Goal: Information Seeking & Learning: Learn about a topic

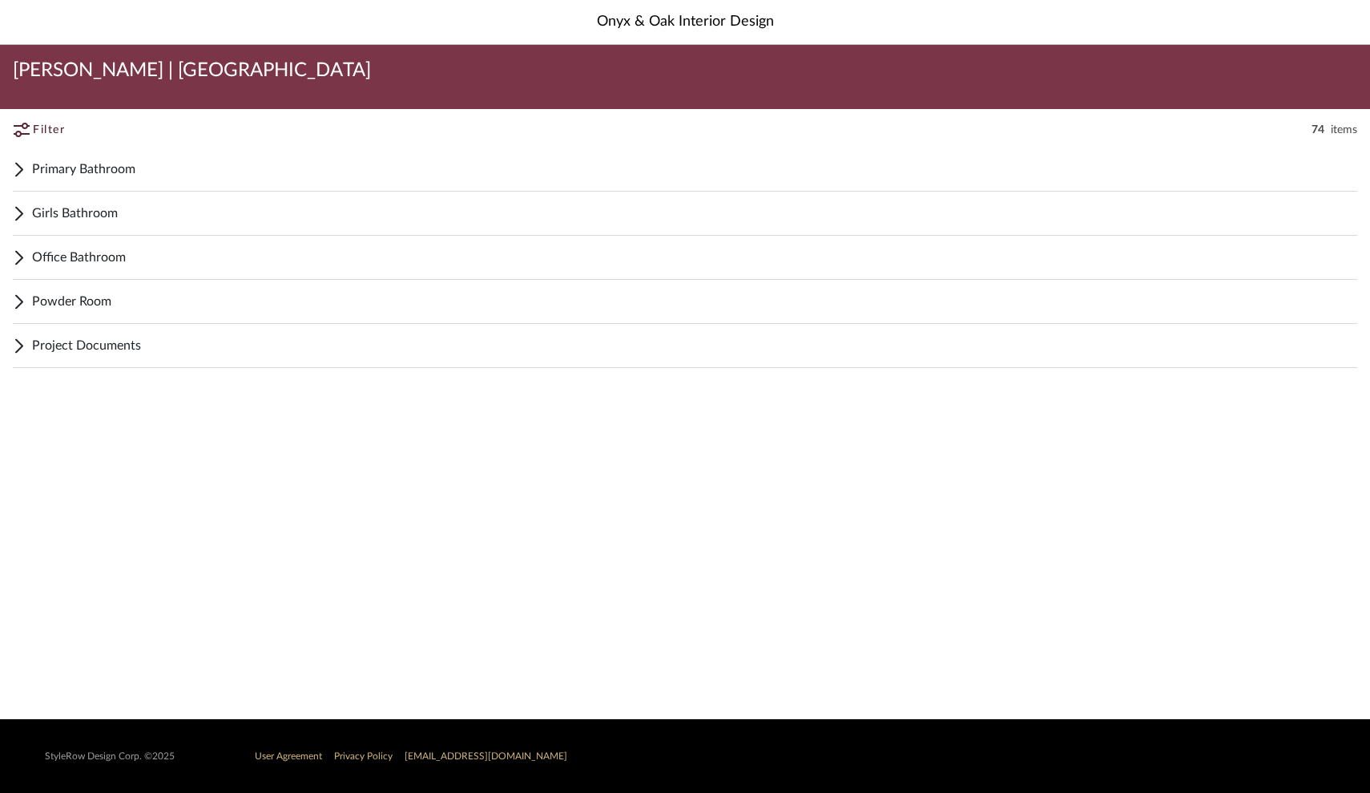
click at [77, 215] on span "Girls Bathroom" at bounding box center [694, 213] width 1325 height 19
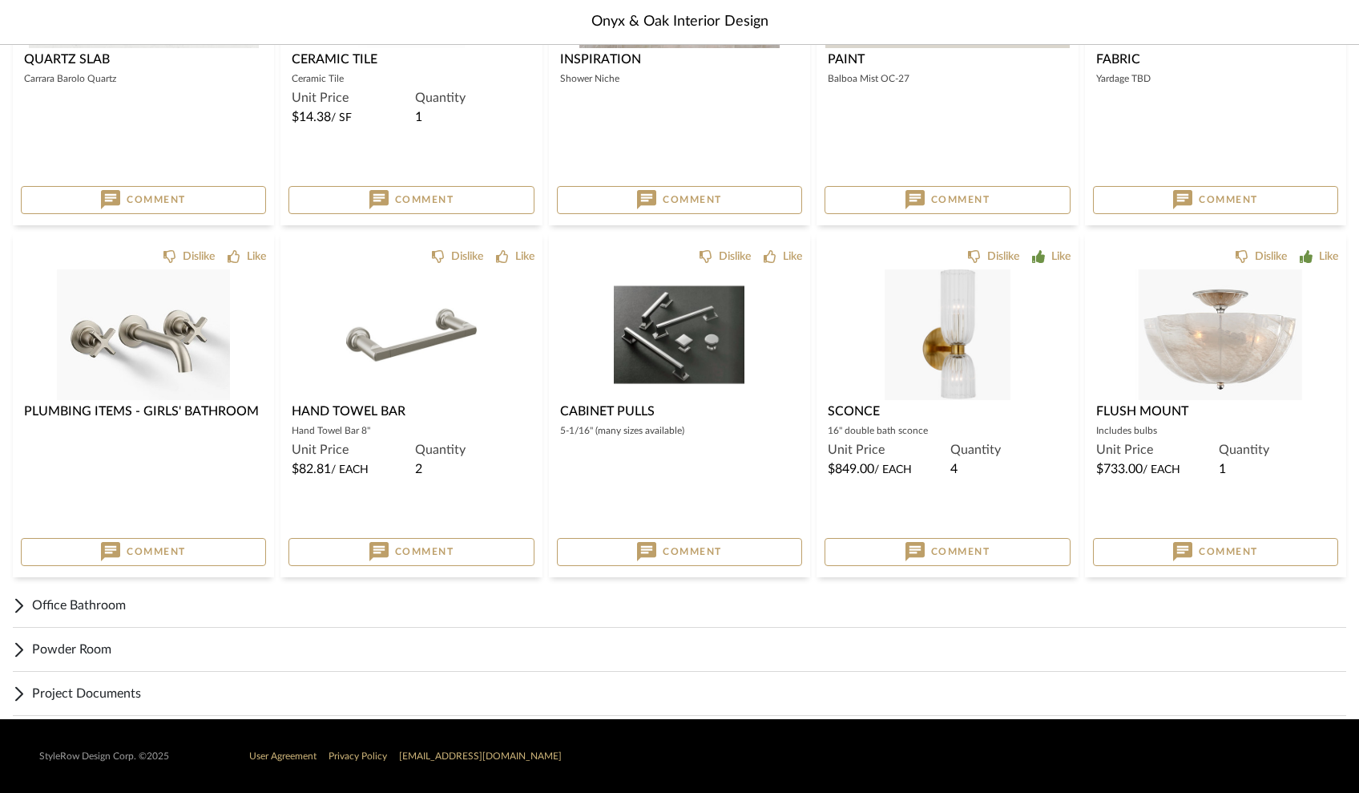
scroll to position [969, 0]
click at [490, 375] on div "0" at bounding box center [410, 334] width 245 height 131
click at [676, 330] on img "0" at bounding box center [679, 334] width 131 height 131
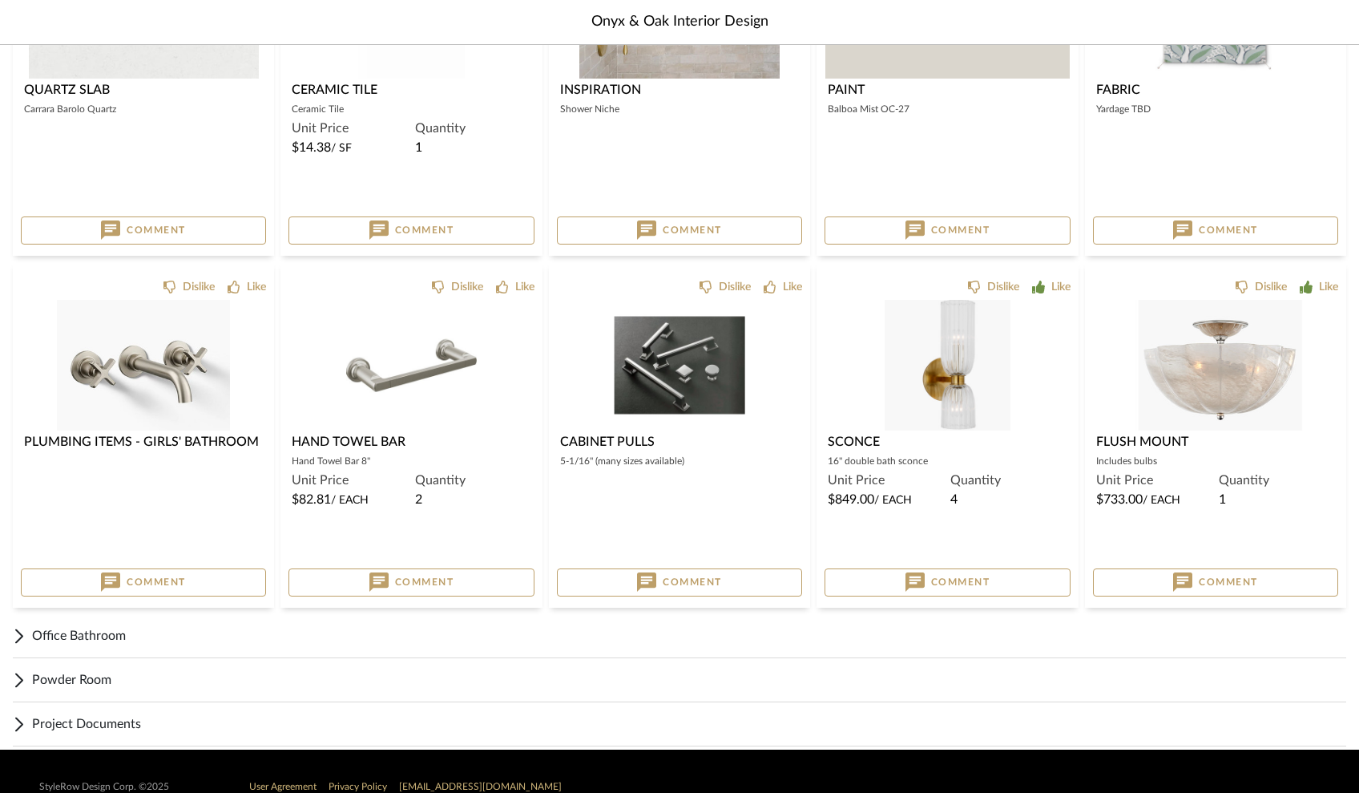
scroll to position [927, 0]
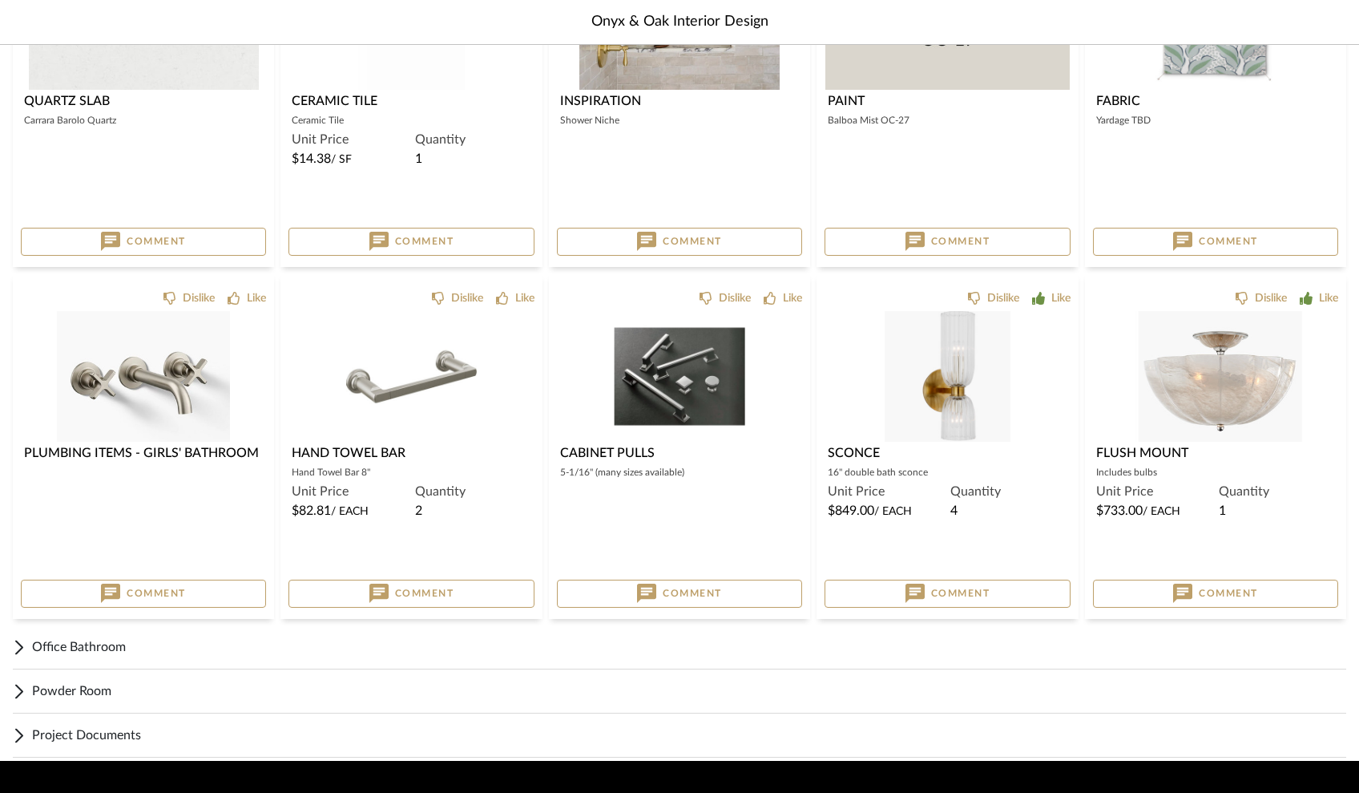
click at [196, 652] on span "Office Bathroom" at bounding box center [689, 646] width 1314 height 19
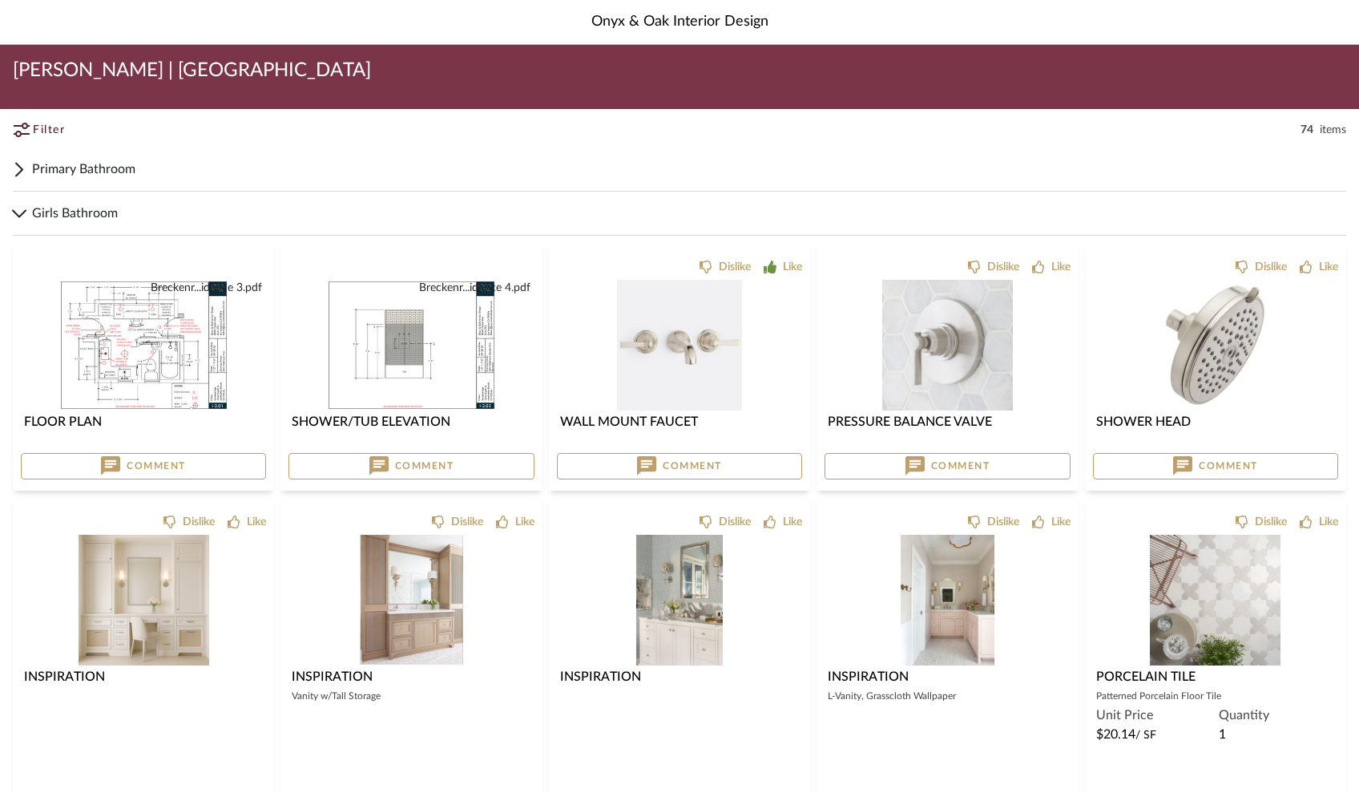
scroll to position [0, 0]
click at [81, 168] on span "Primary Bathroom" at bounding box center [689, 168] width 1314 height 19
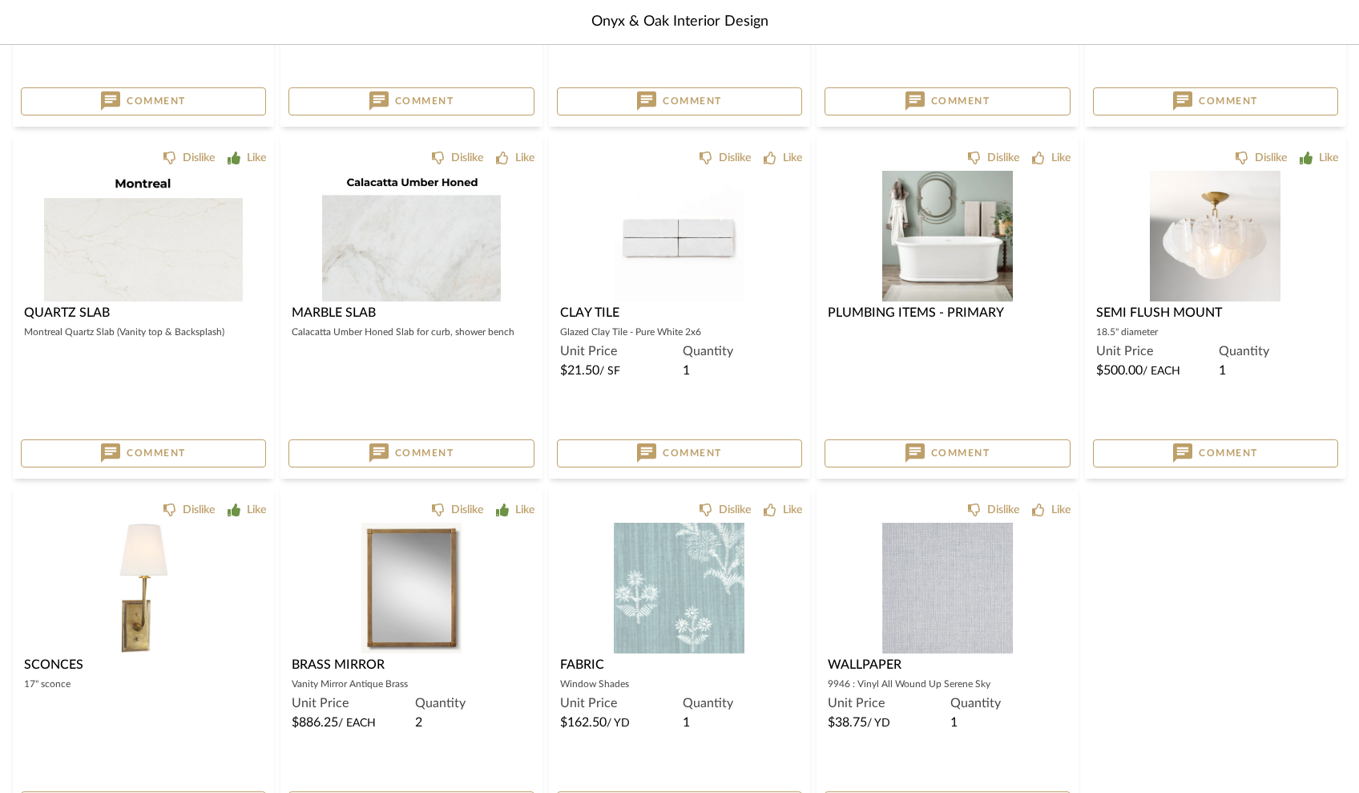
scroll to position [695, 0]
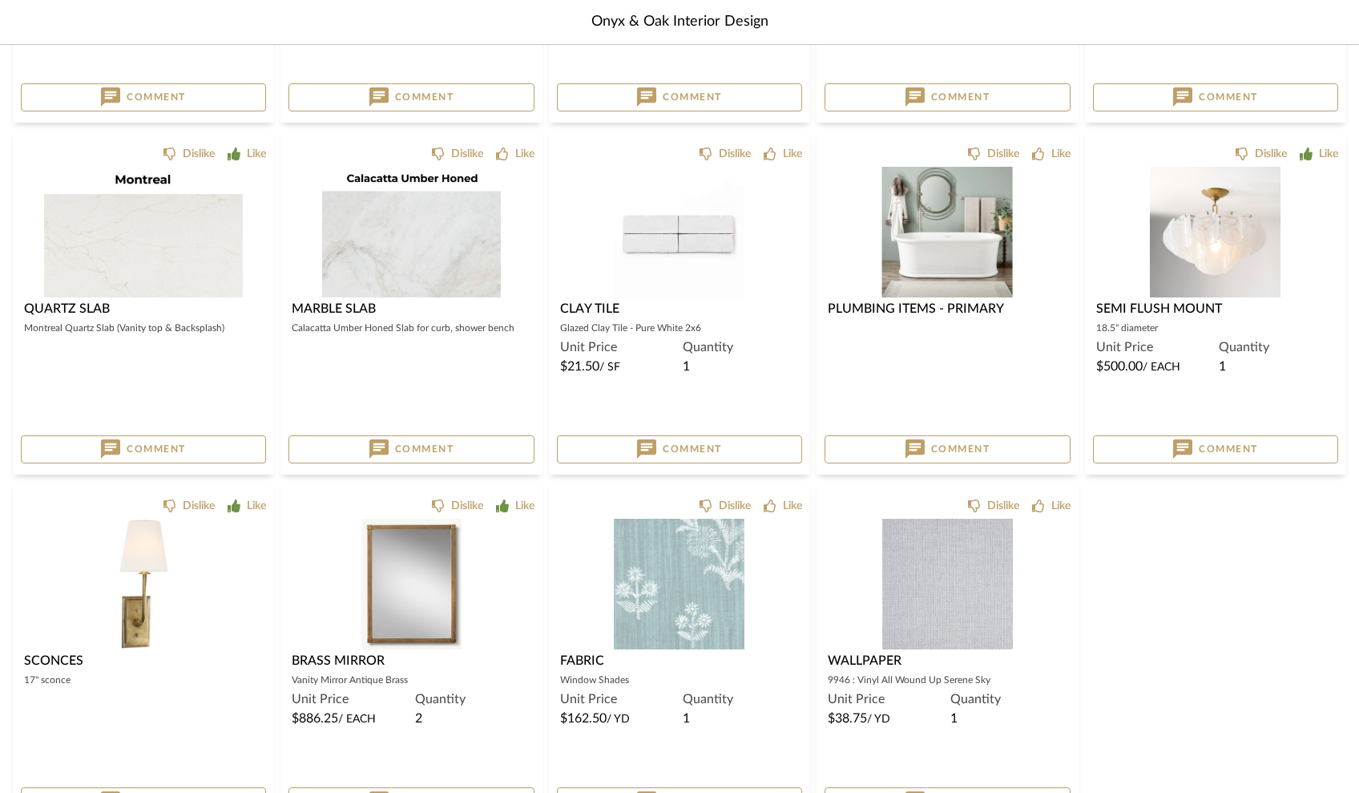
click at [0, 0] on img at bounding box center [0, 0] width 0 height 0
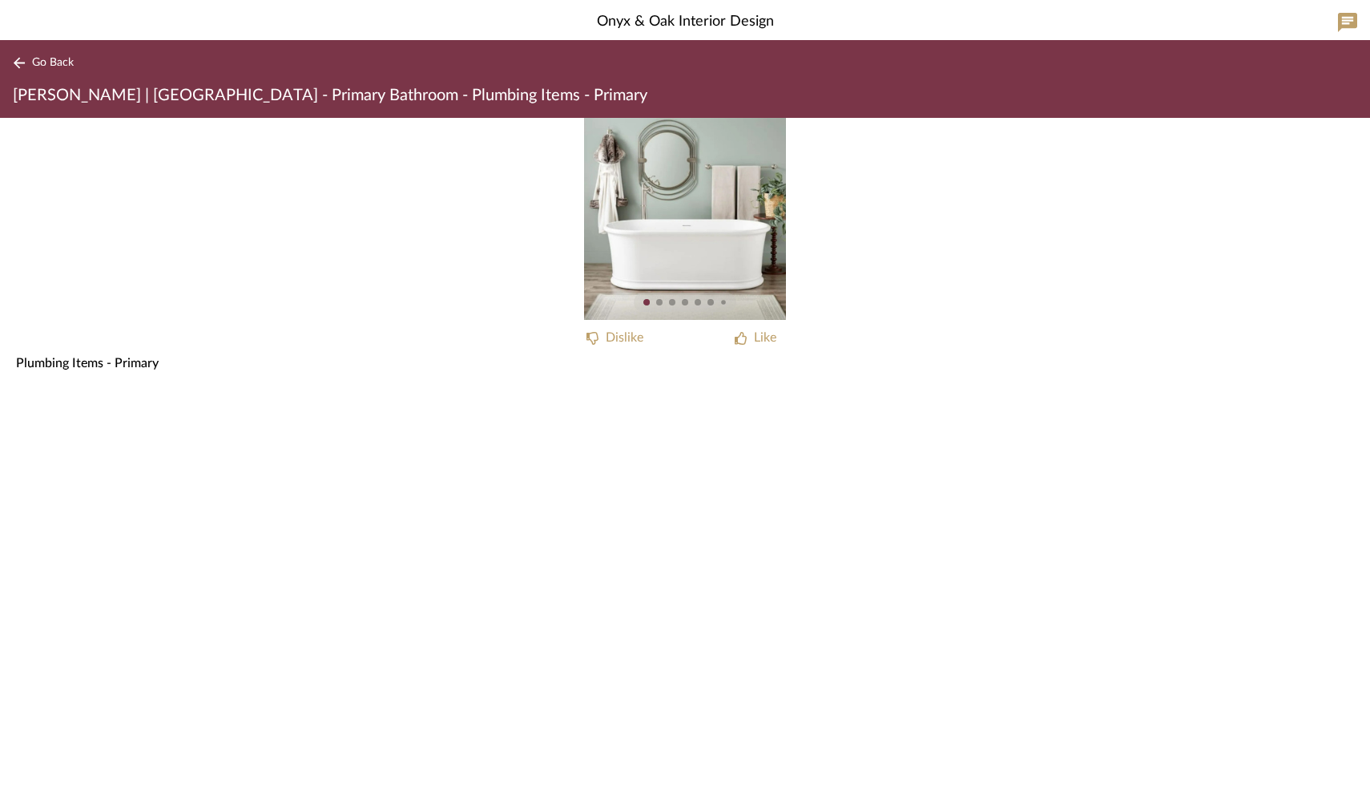
click at [685, 257] on img "0" at bounding box center [685, 219] width 202 height 202
click at [665, 293] on sr-paginator at bounding box center [685, 301] width 103 height 19
click at [672, 306] on sr-paginator at bounding box center [685, 301] width 103 height 19
click at [756, 255] on img "0" at bounding box center [685, 219] width 202 height 202
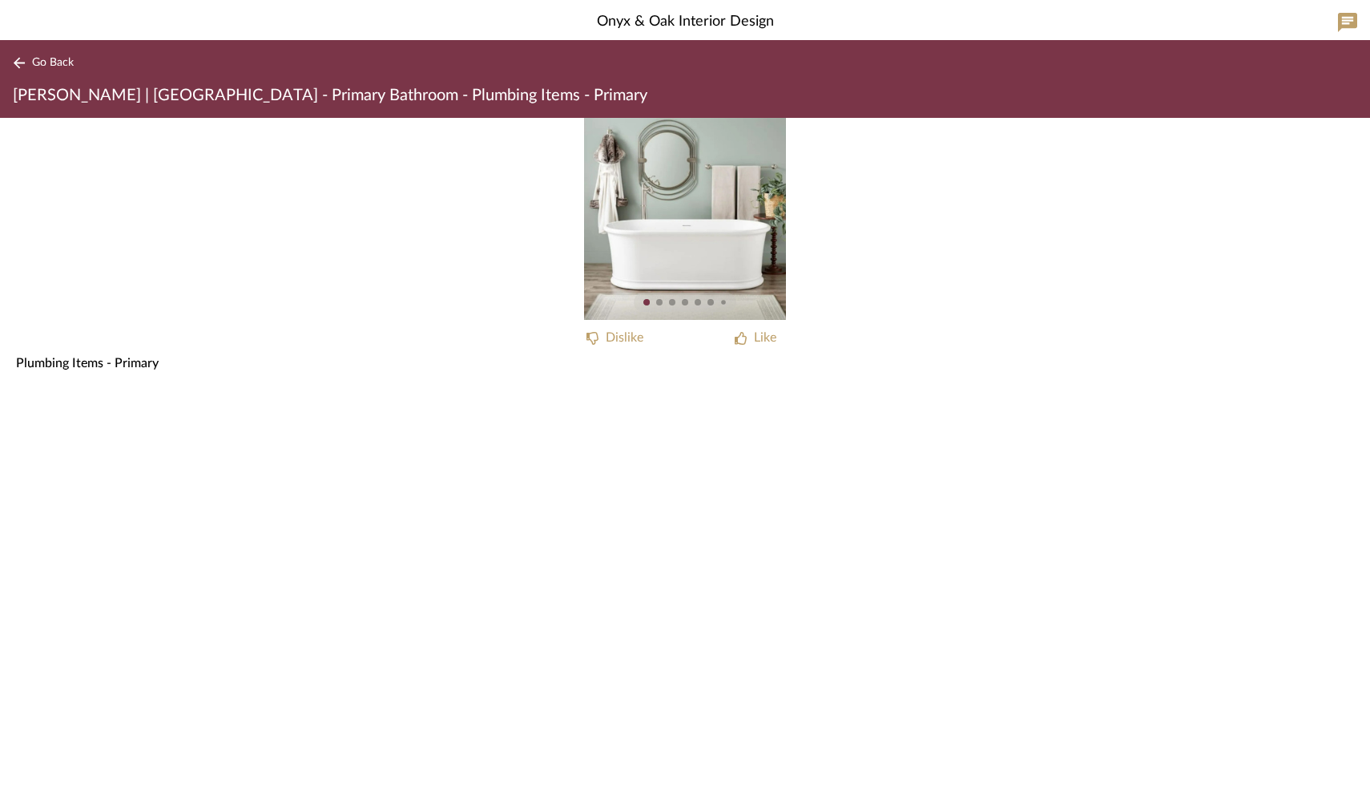
click at [756, 255] on img "0" at bounding box center [685, 219] width 202 height 202
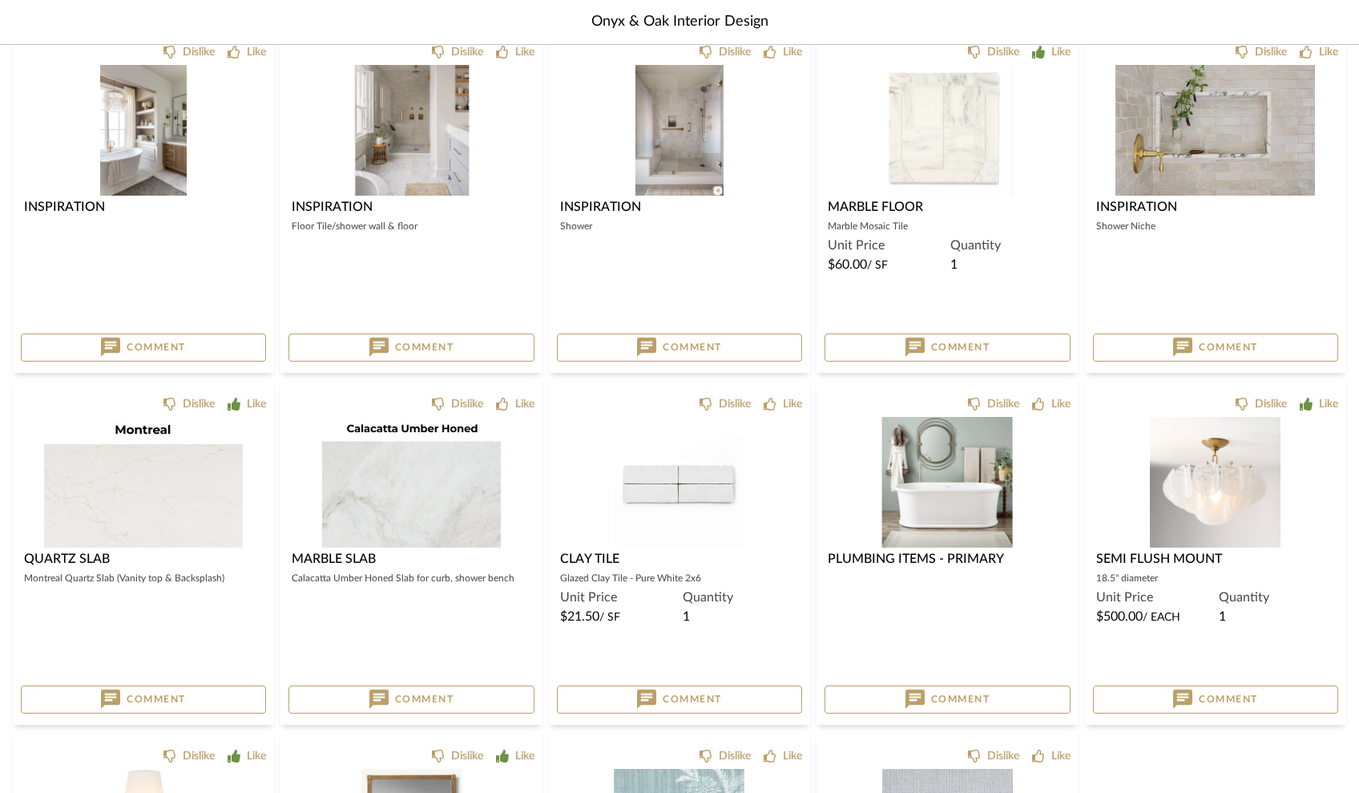
scroll to position [467, 0]
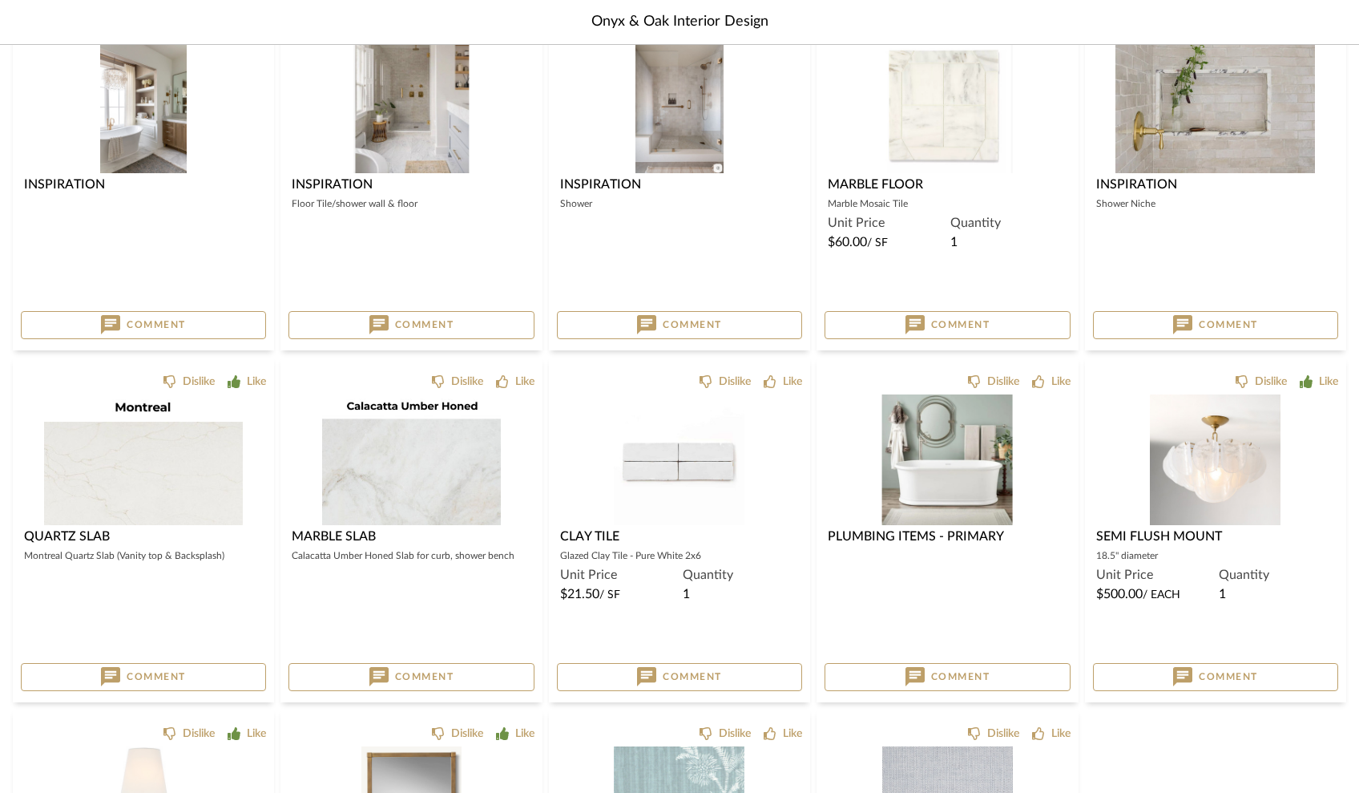
click at [756, 458] on img "0" at bounding box center [947, 459] width 131 height 131
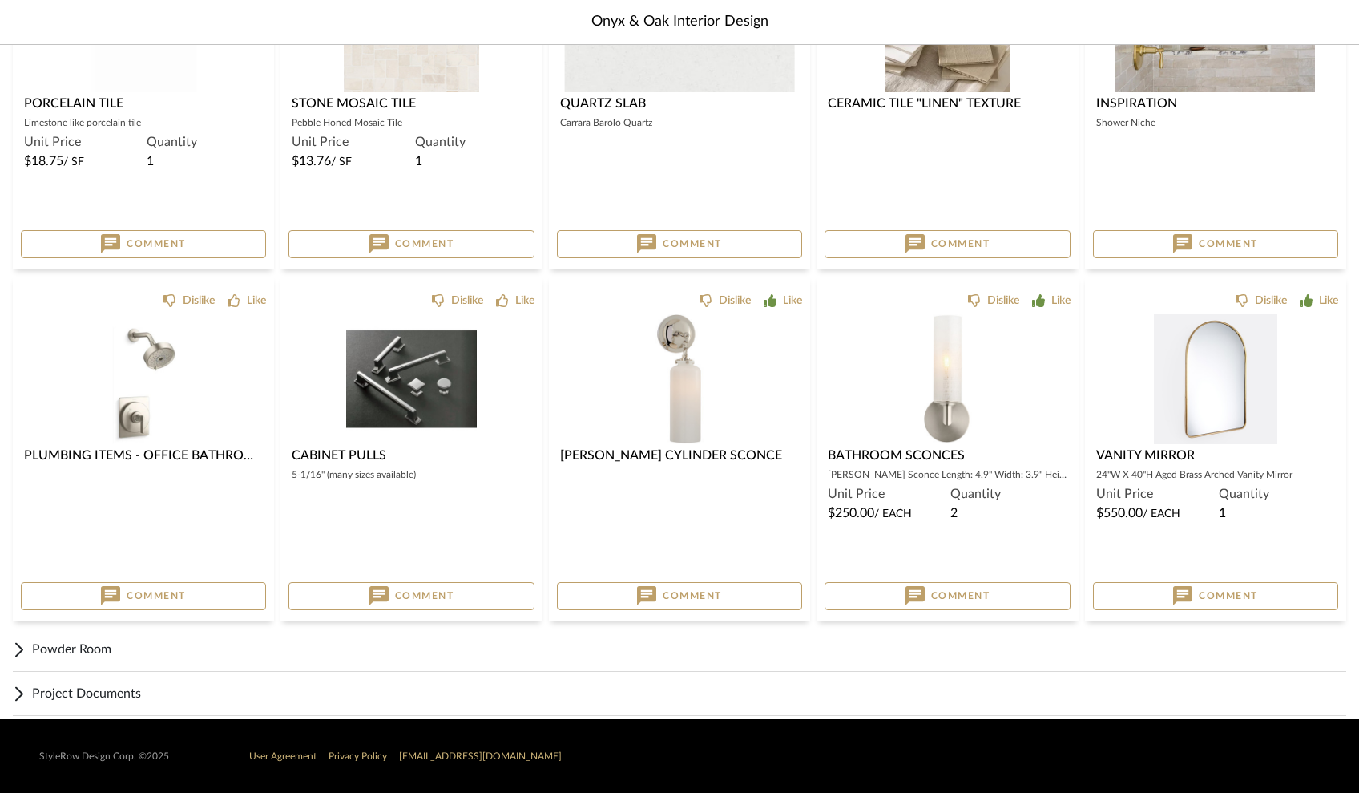
scroll to position [3289, 0]
click at [276, 645] on span "Powder Room" at bounding box center [689, 648] width 1314 height 19
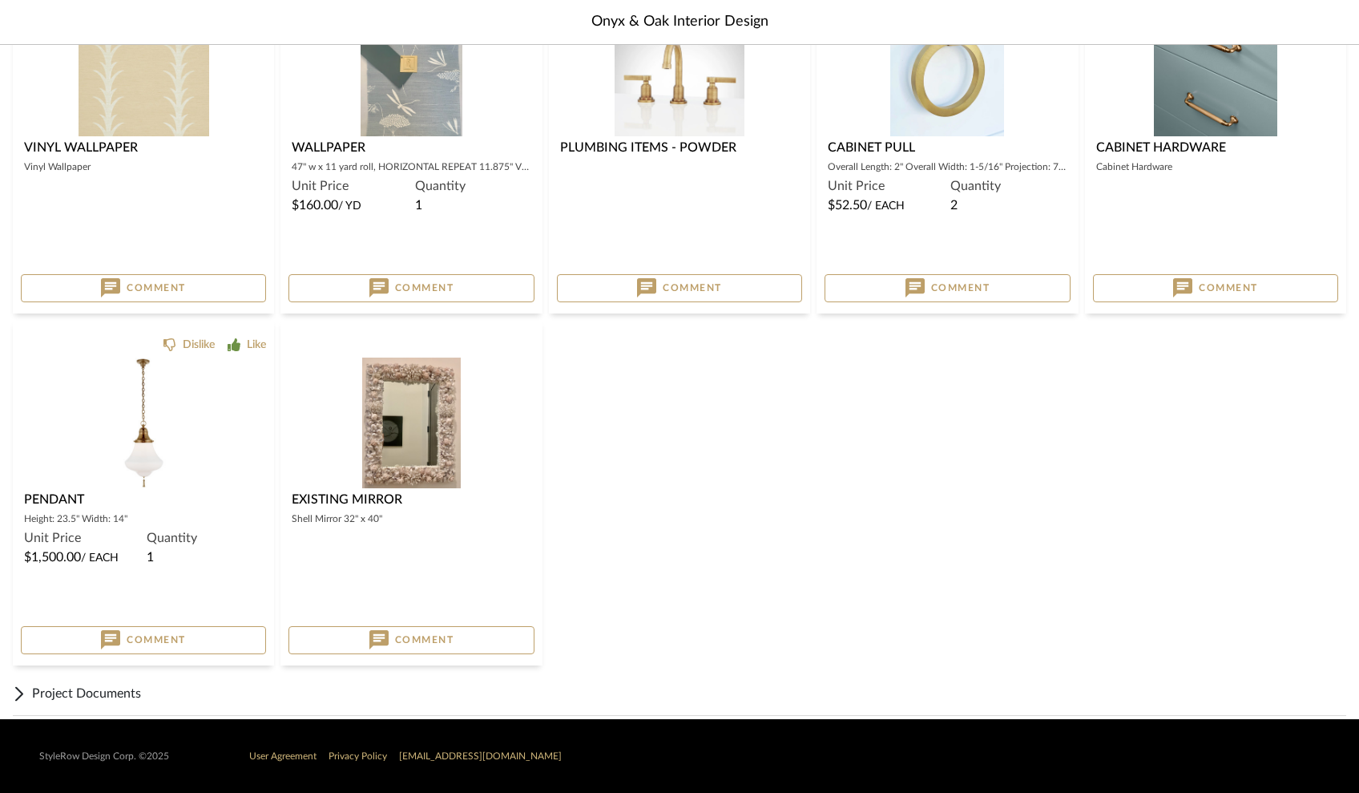
scroll to position [4547, 0]
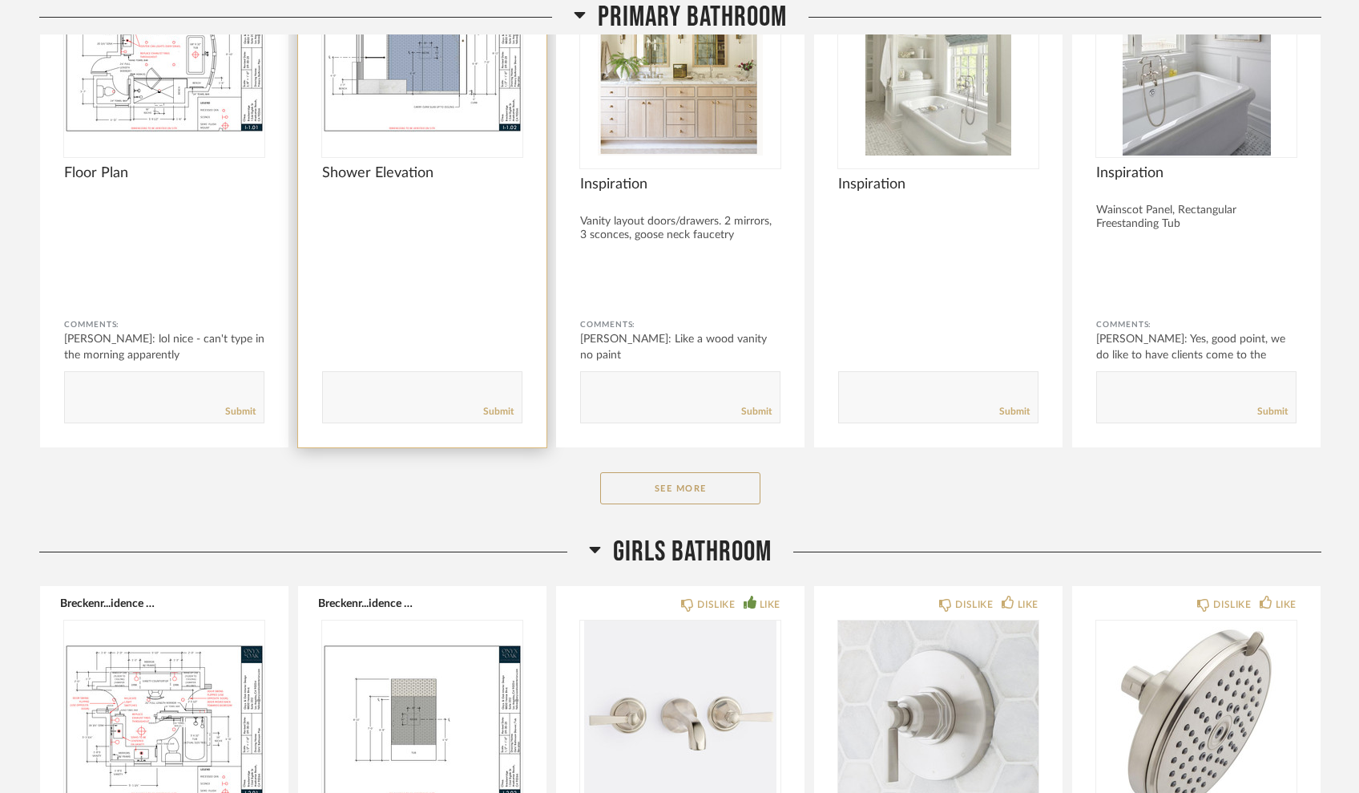
scroll to position [522, 0]
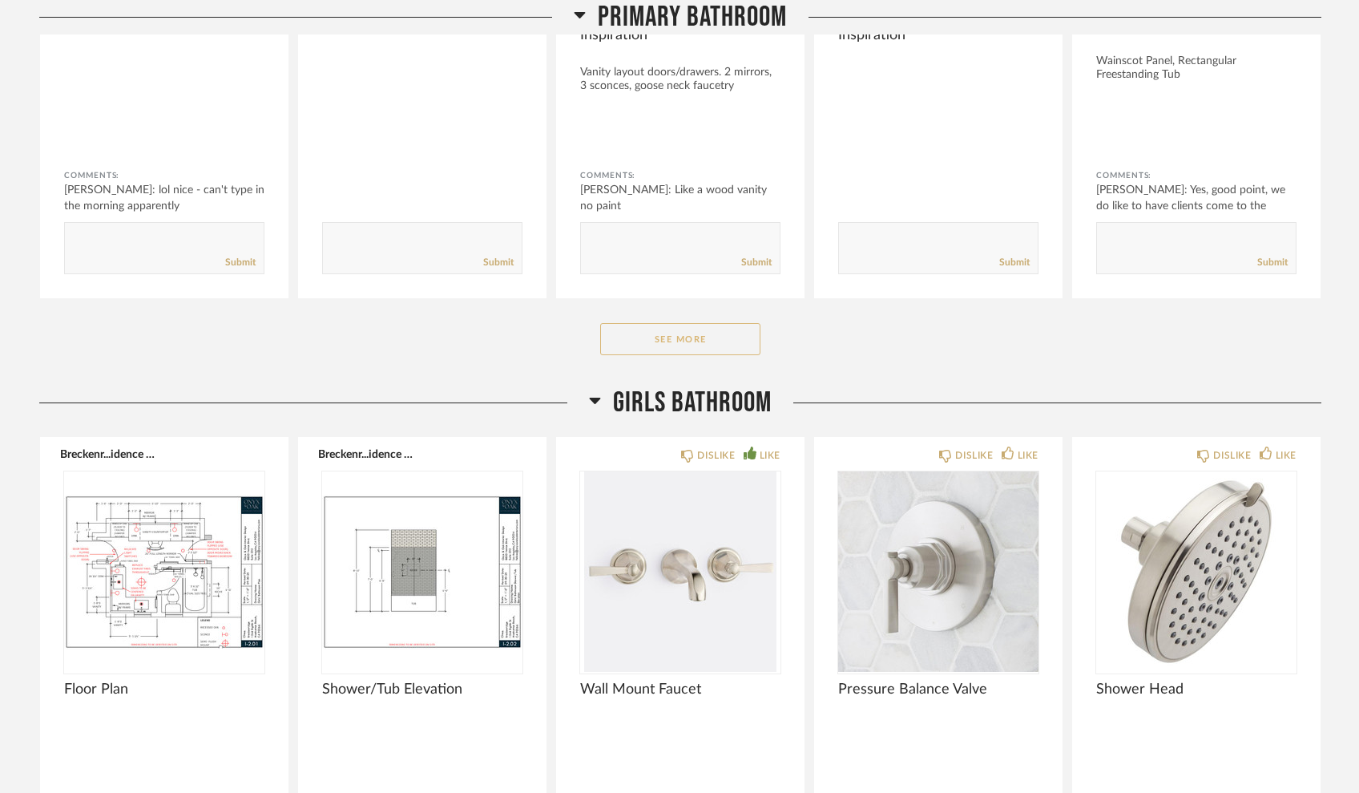
click at [672, 332] on button "See More" at bounding box center [680, 339] width 160 height 32
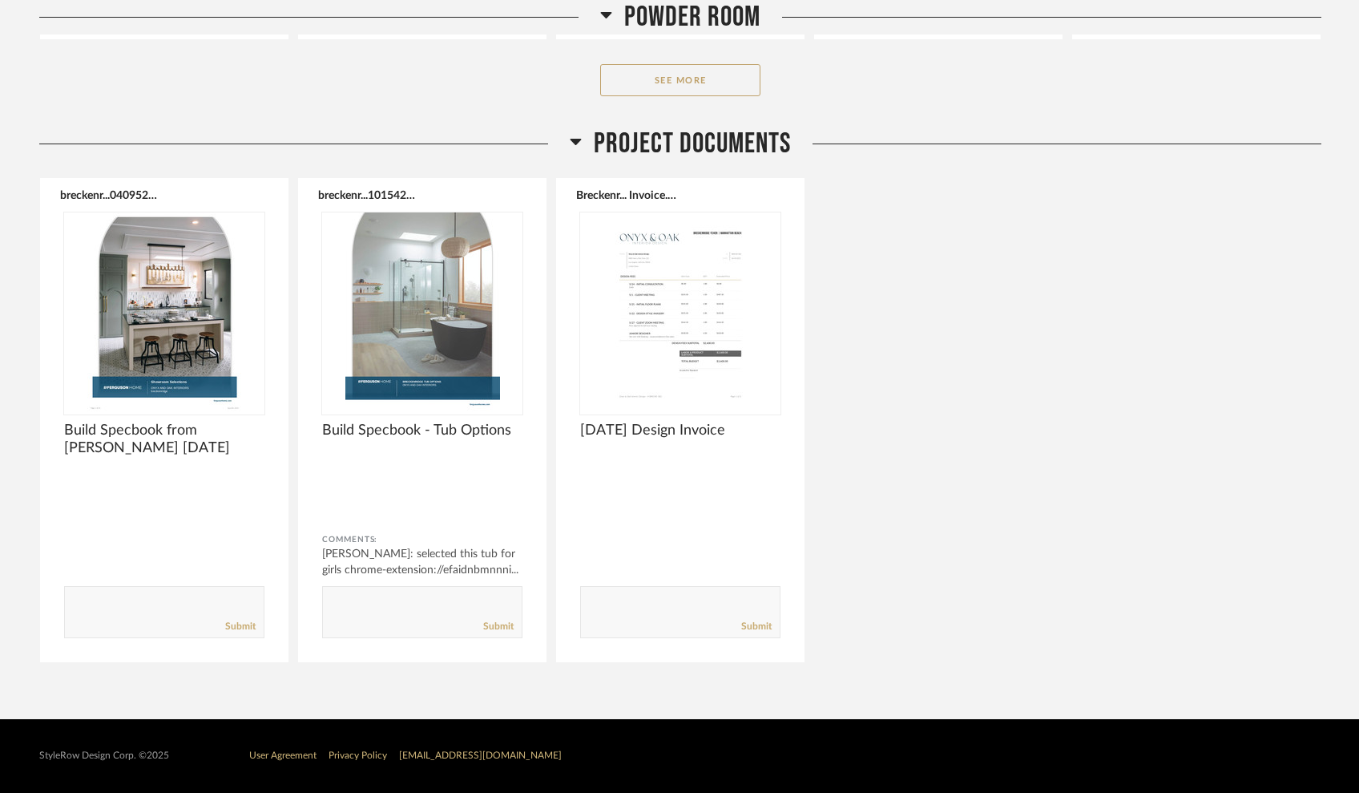
scroll to position [4270, 0]
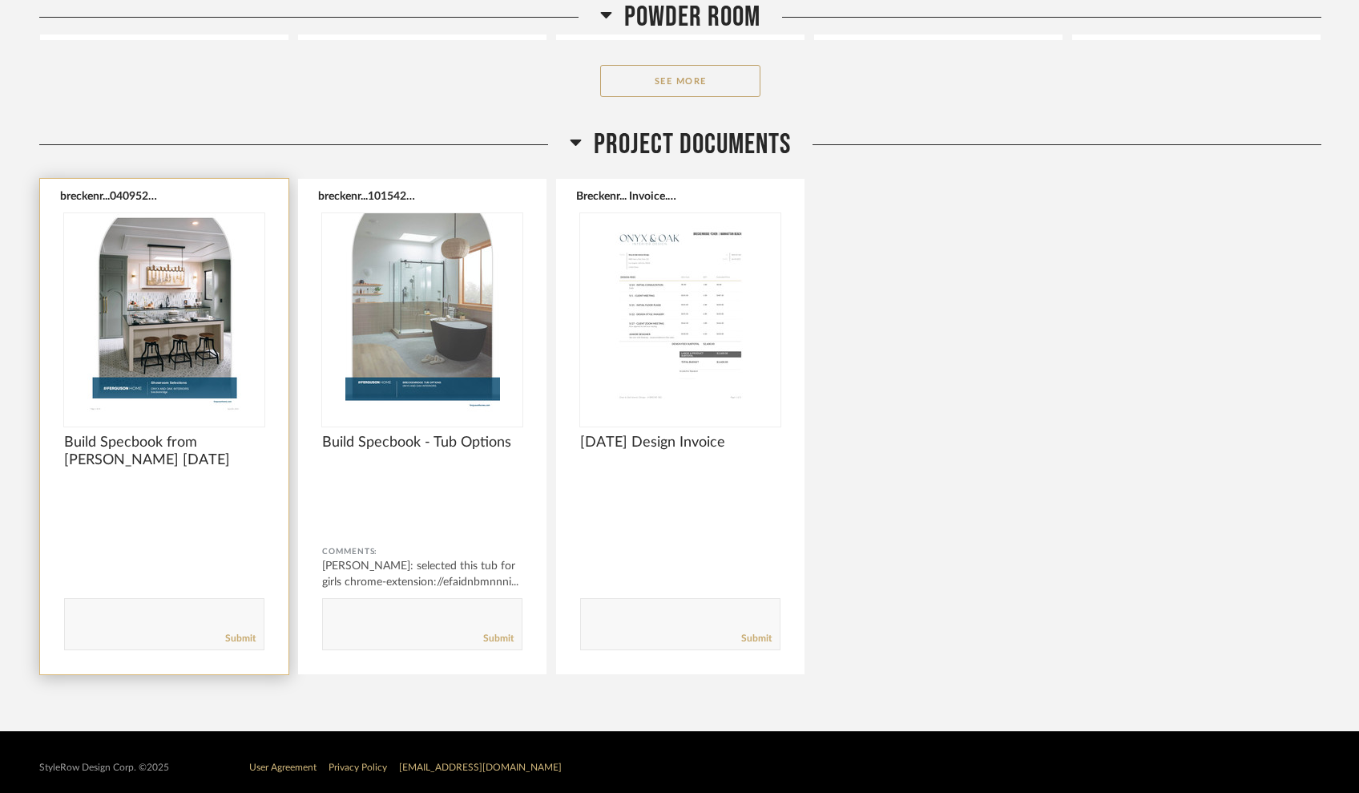
click at [151, 304] on img "0" at bounding box center [164, 313] width 200 height 200
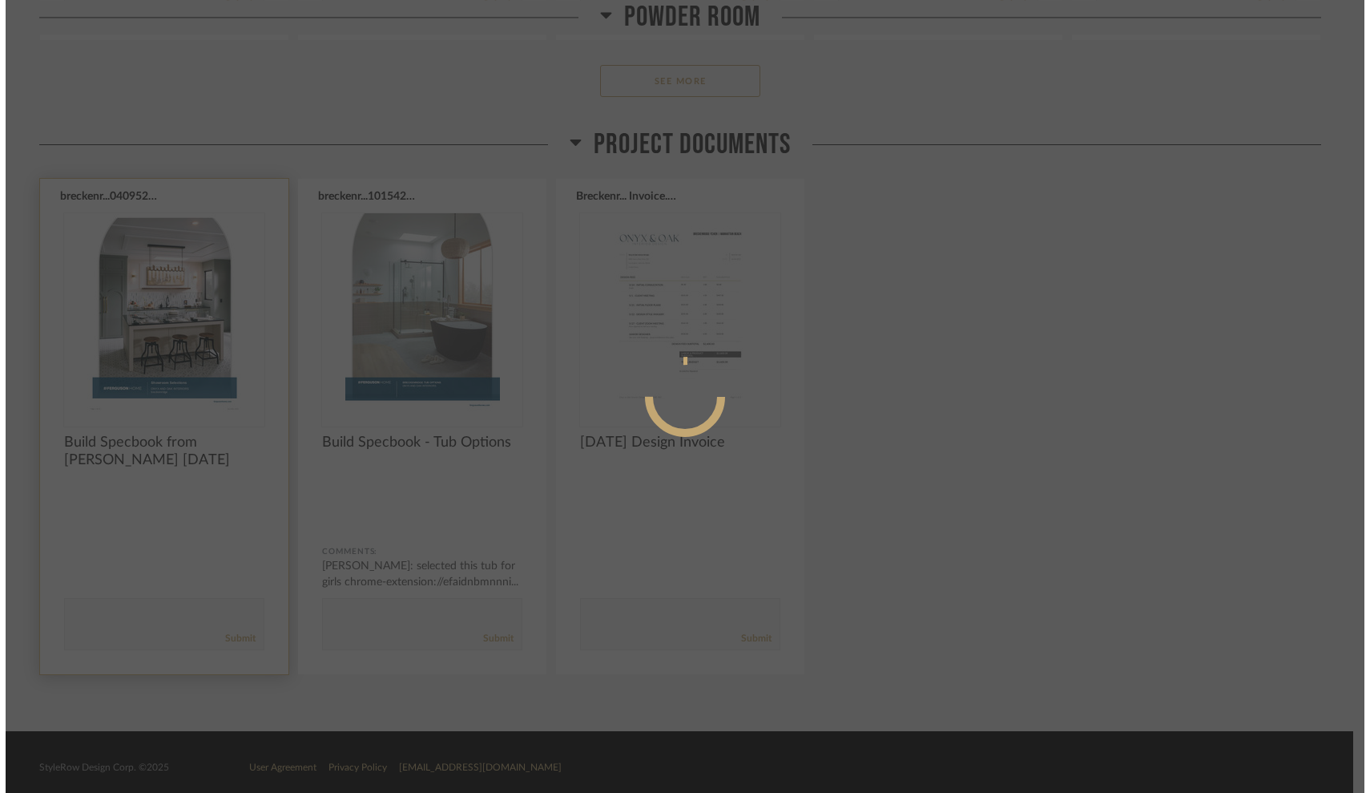
scroll to position [0, 0]
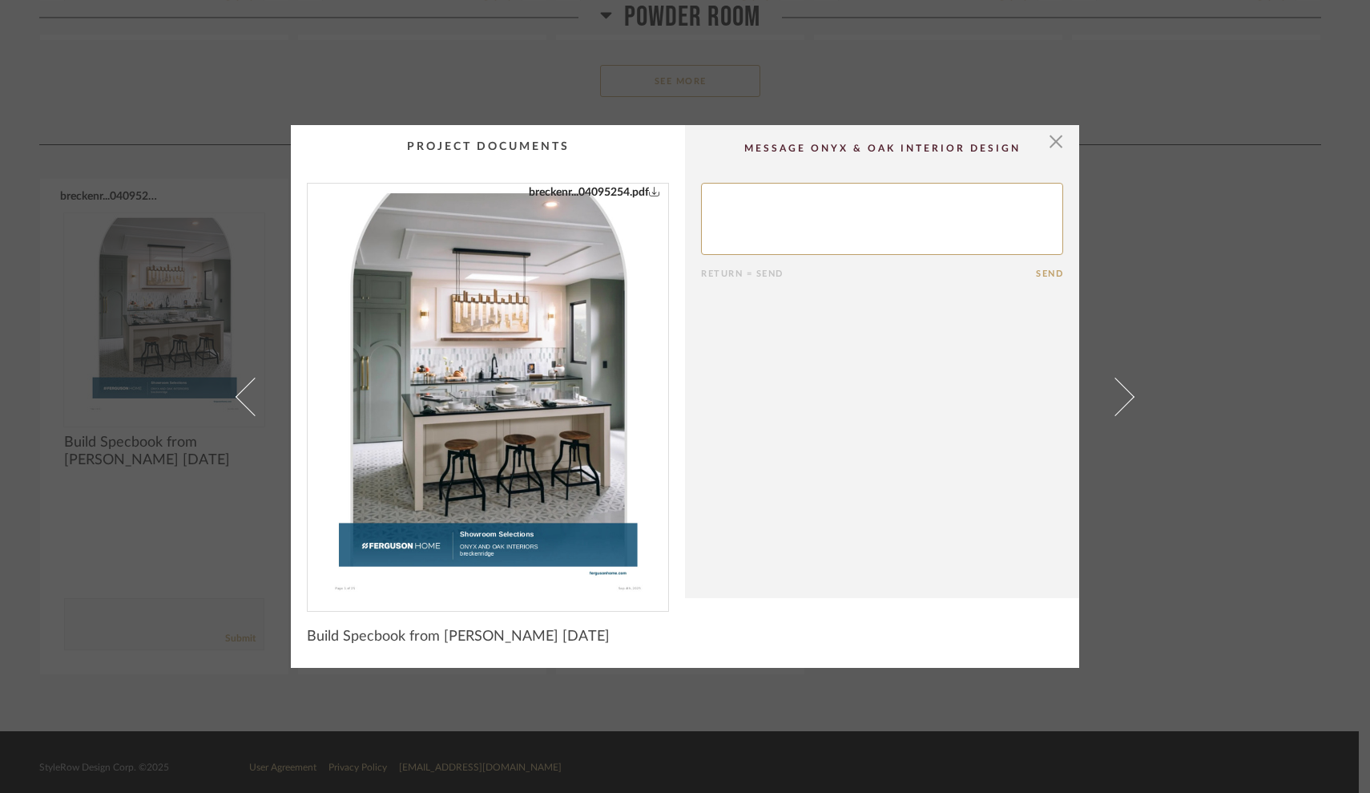
click at [555, 425] on img "0" at bounding box center [488, 391] width 321 height 414
click at [1050, 142] on span "button" at bounding box center [1056, 141] width 32 height 32
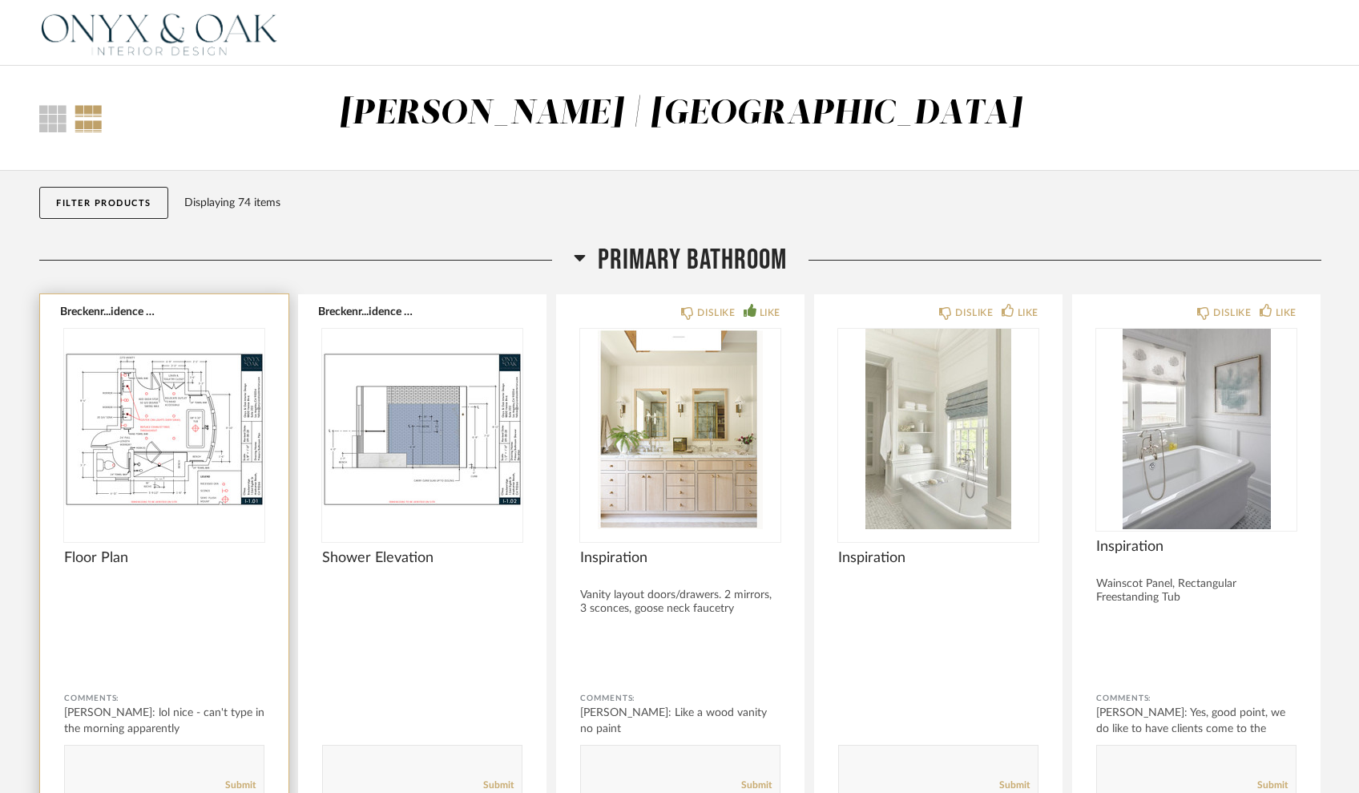
click at [171, 397] on img "0" at bounding box center [164, 429] width 200 height 200
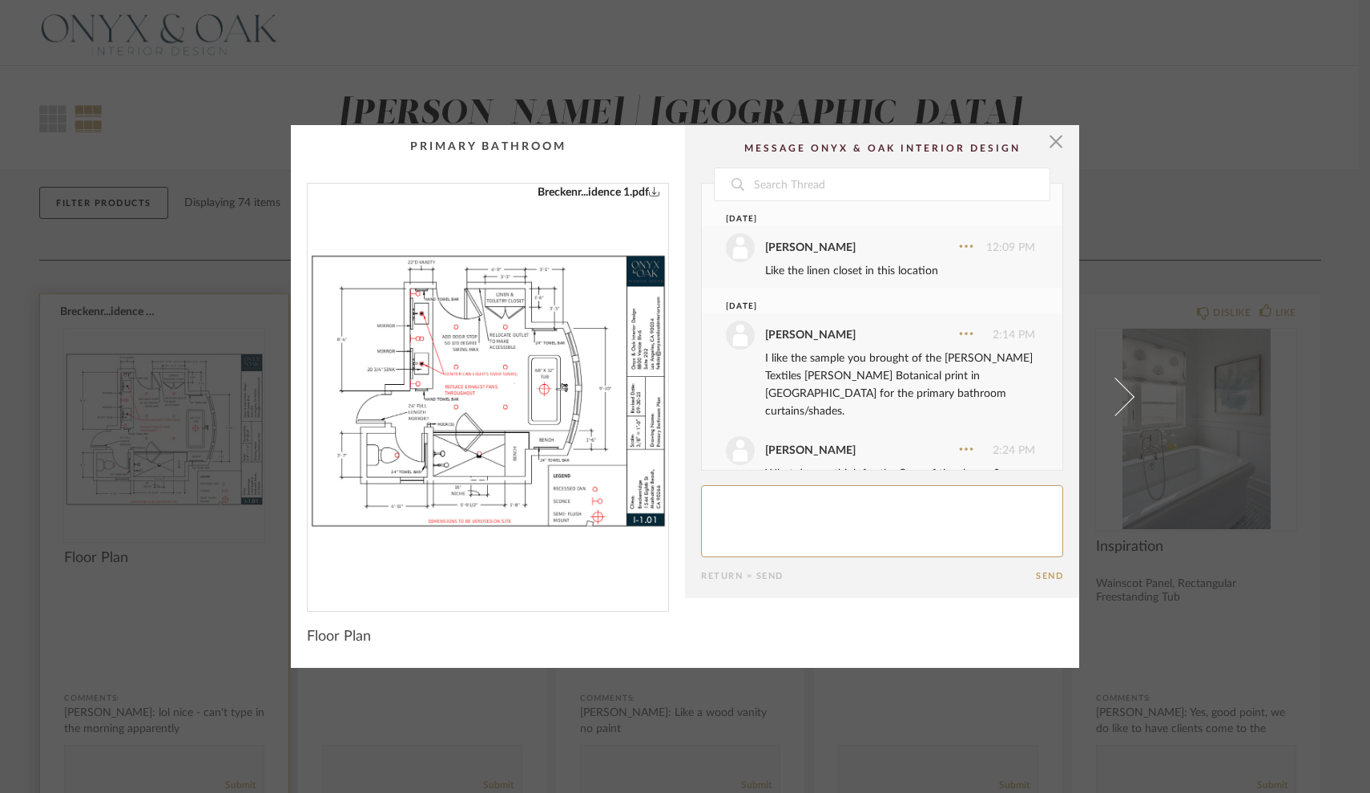
scroll to position [264, 0]
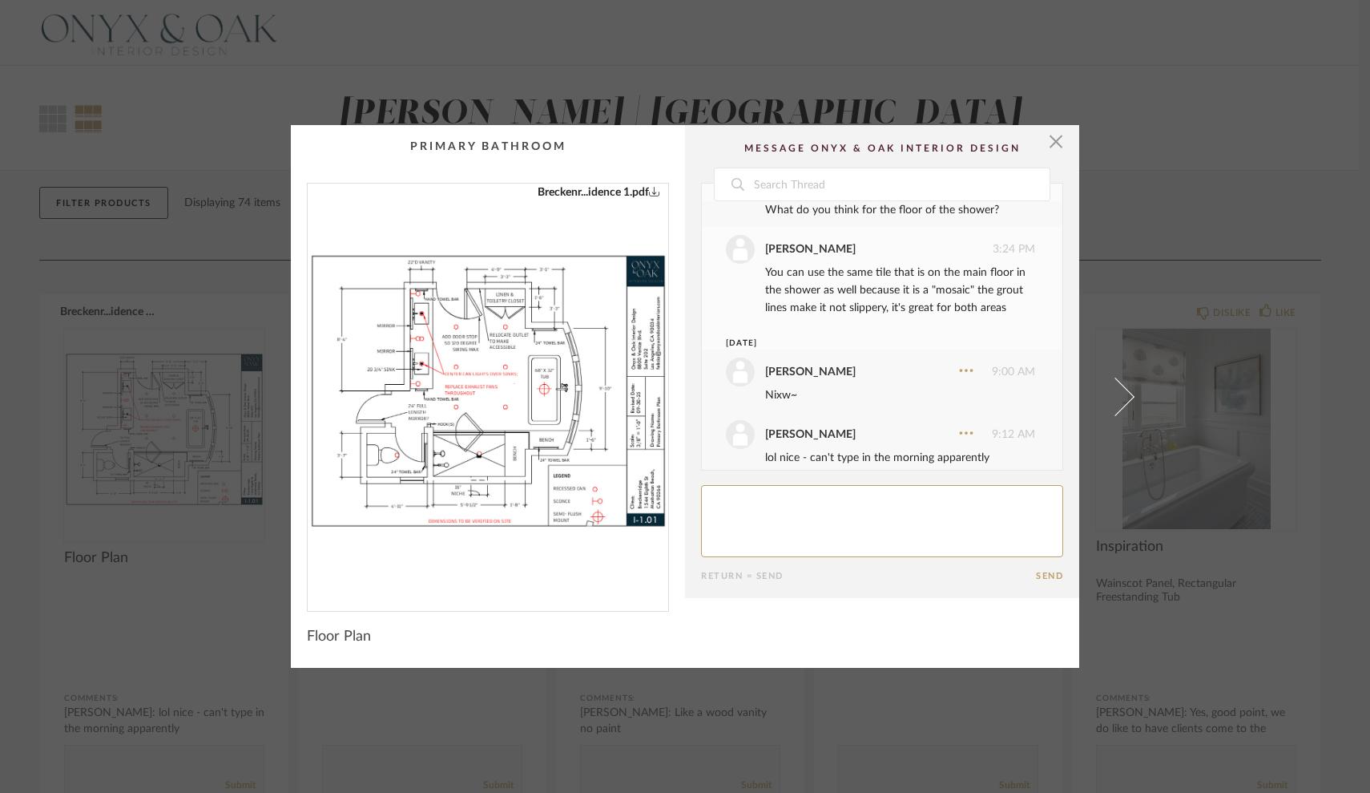
click at [457, 403] on img "0" at bounding box center [488, 391] width 361 height 414
